Goal: Navigation & Orientation: Find specific page/section

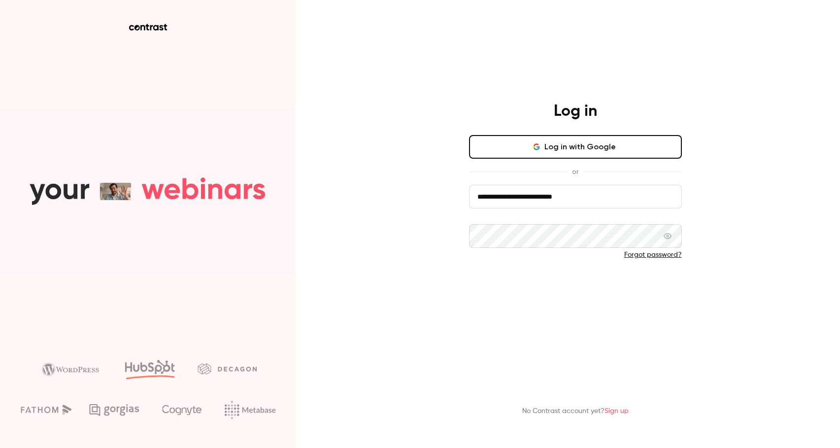
click at [537, 283] on button "Log in" at bounding box center [575, 287] width 213 height 24
